Goal: Task Accomplishment & Management: Complete application form

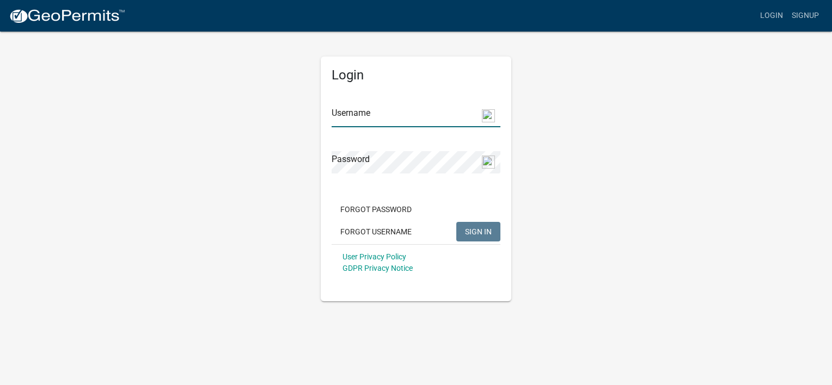
type input "mkjonasson"
click at [475, 231] on span "SIGN IN" at bounding box center [478, 231] width 27 height 9
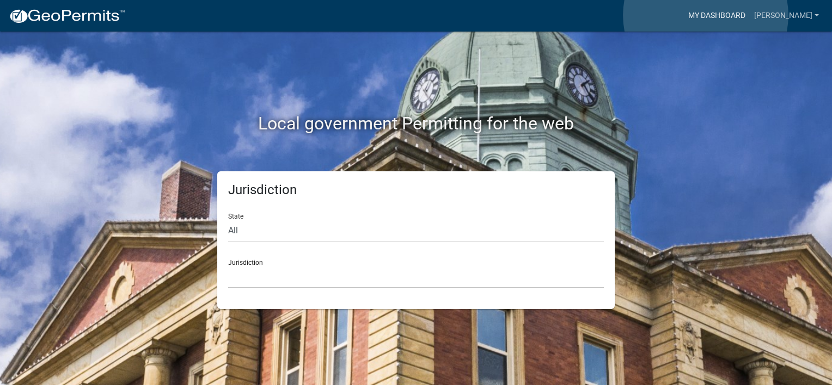
click at [706, 15] on link "My Dashboard" at bounding box center [717, 15] width 66 height 21
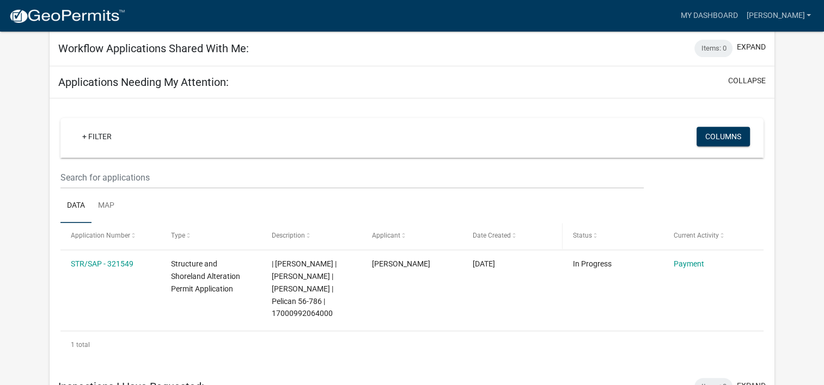
scroll to position [413, 0]
click at [685, 260] on link "Payment" at bounding box center [688, 264] width 30 height 9
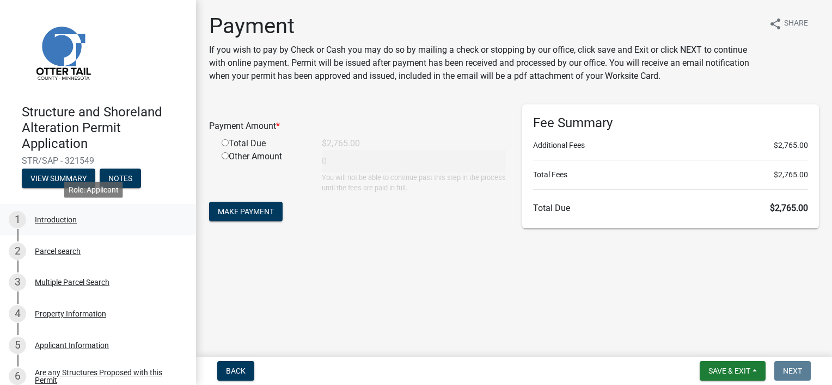
click at [54, 220] on div "Introduction" at bounding box center [56, 220] width 42 height 8
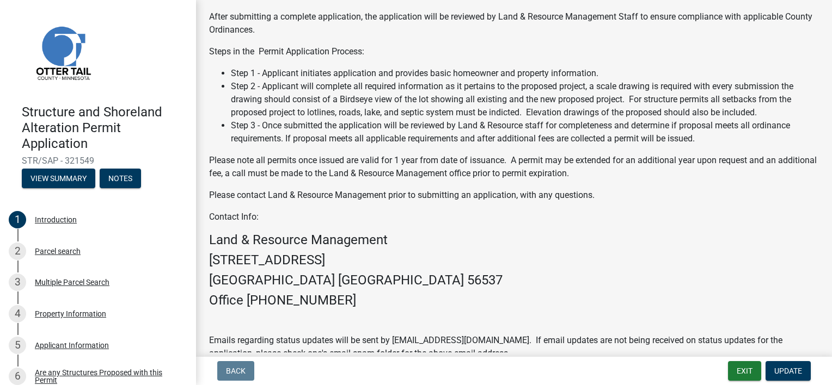
scroll to position [259, 0]
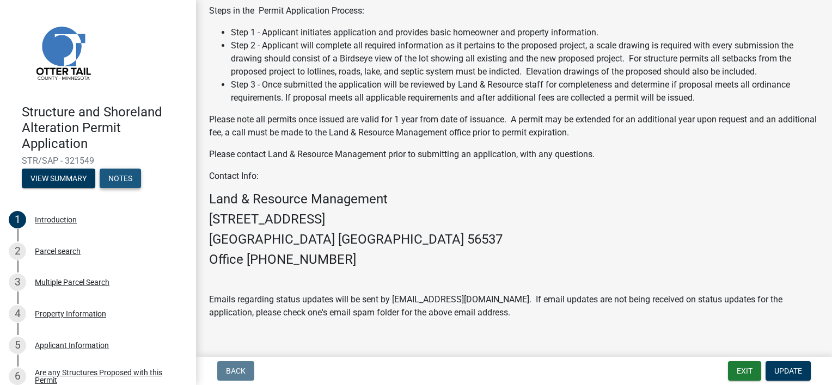
click at [122, 180] on button "Notes" at bounding box center [120, 179] width 41 height 20
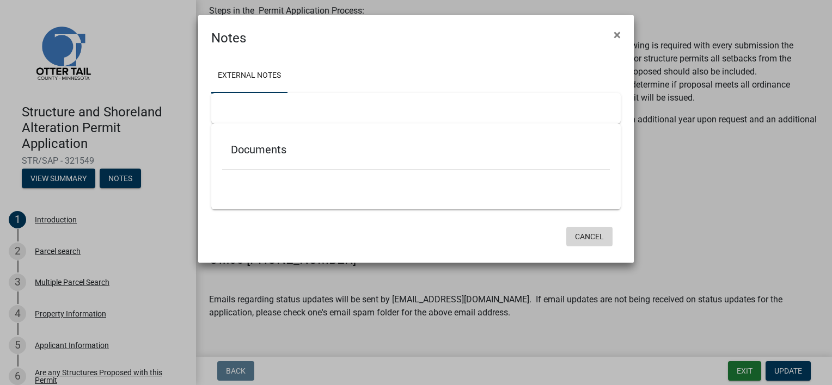
click at [588, 240] on button "Cancel" at bounding box center [589, 237] width 46 height 20
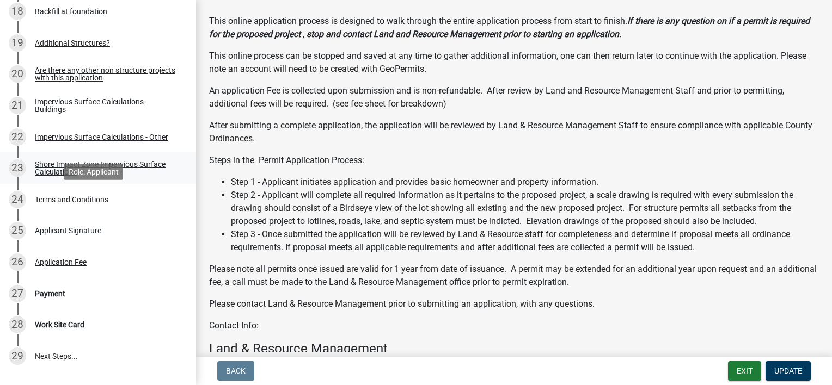
scroll to position [762, 0]
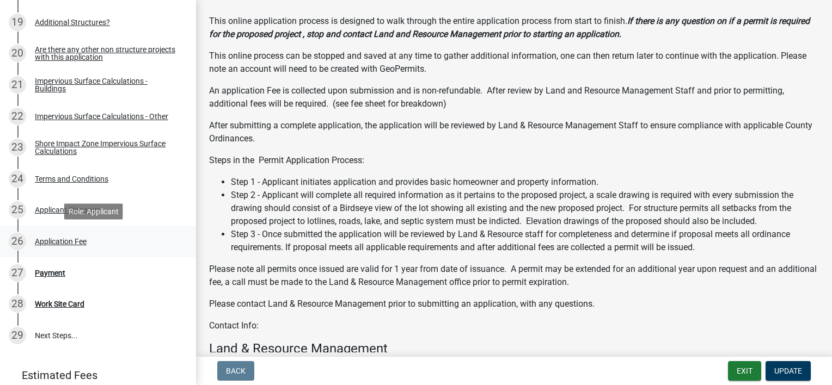
click at [56, 244] on div "Application Fee" at bounding box center [61, 242] width 52 height 8
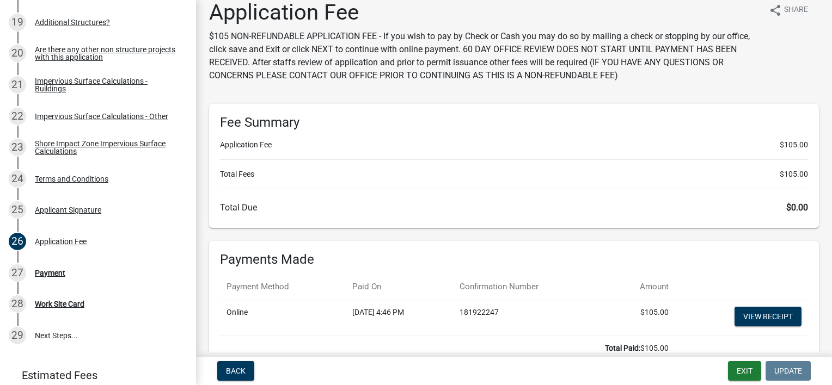
scroll to position [0, 0]
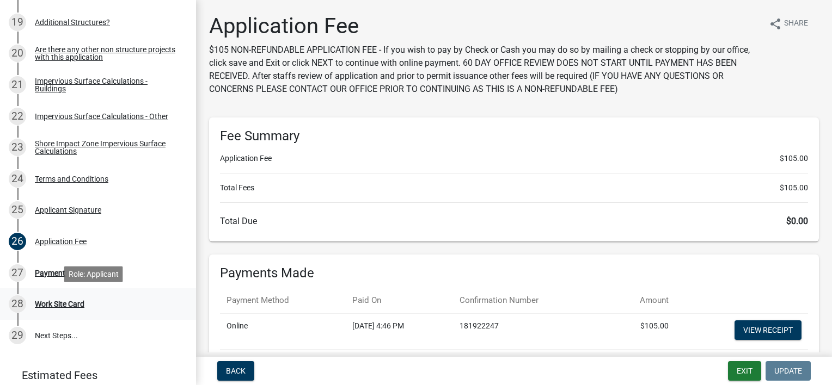
click at [46, 303] on div "Work Site Card" at bounding box center [60, 305] width 50 height 8
click at [52, 305] on div "Work Site Card" at bounding box center [60, 305] width 50 height 8
click at [52, 181] on div "Terms and Conditions" at bounding box center [71, 179] width 73 height 8
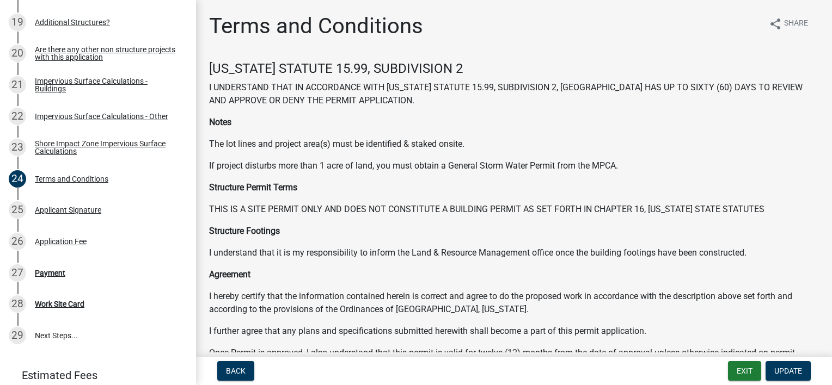
scroll to position [854, 0]
